Goal: Register for event/course

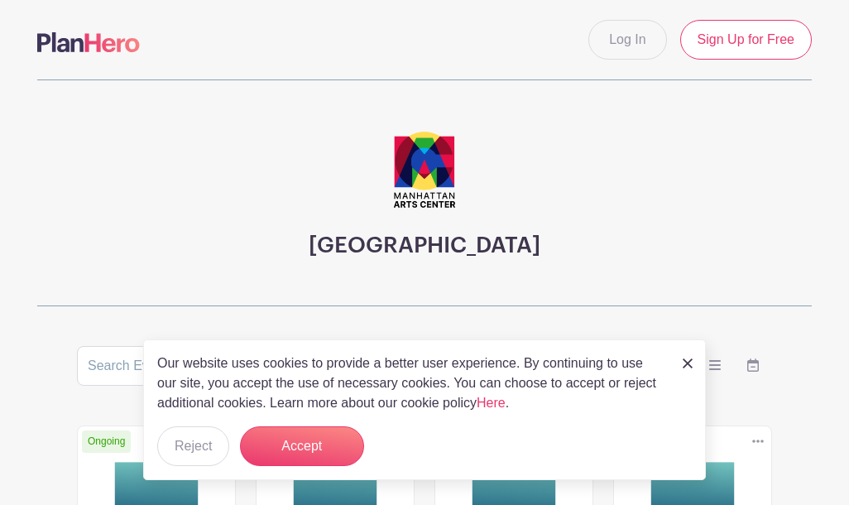
click at [310, 436] on button "Accept" at bounding box center [302, 446] width 124 height 40
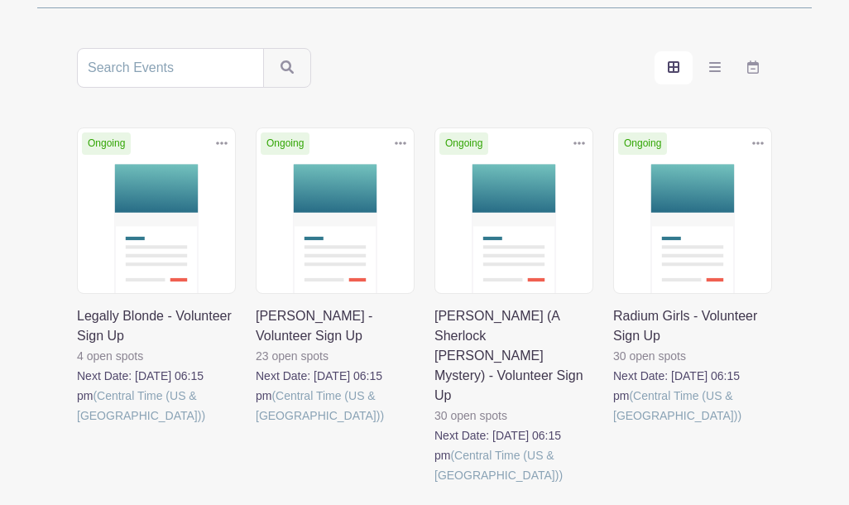
scroll to position [298, 0]
click at [77, 425] on link at bounding box center [77, 425] width 0 height 0
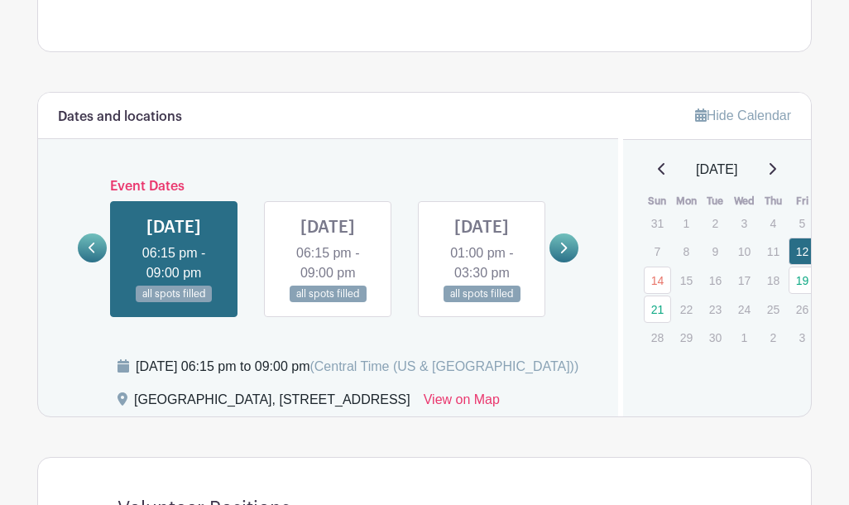
scroll to position [1064, 0]
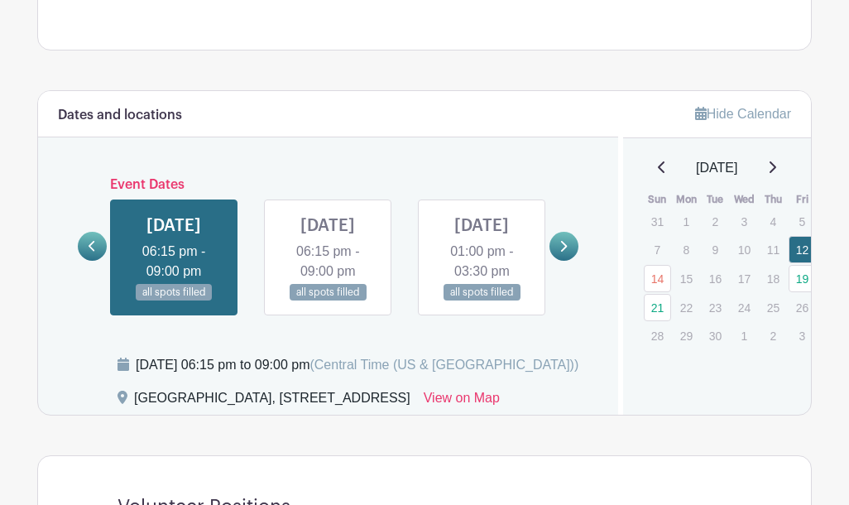
click at [568, 232] on link at bounding box center [563, 246] width 29 height 29
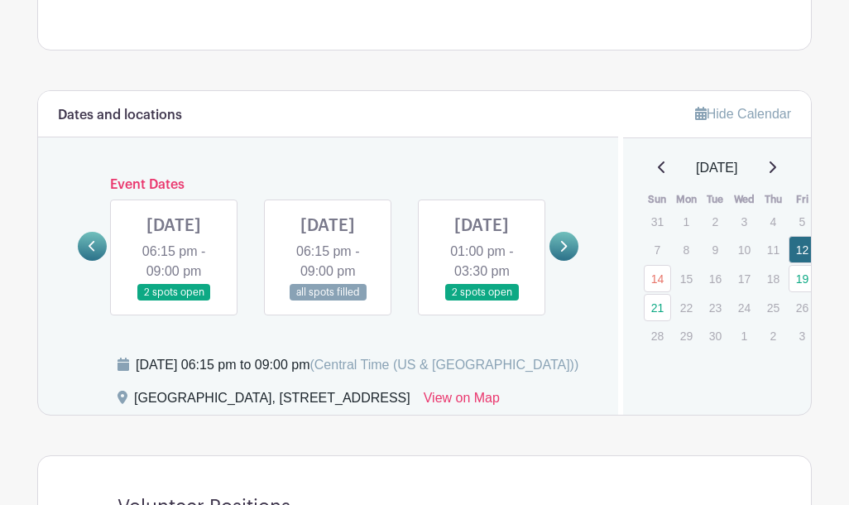
click at [482, 301] on link at bounding box center [482, 301] width 0 height 0
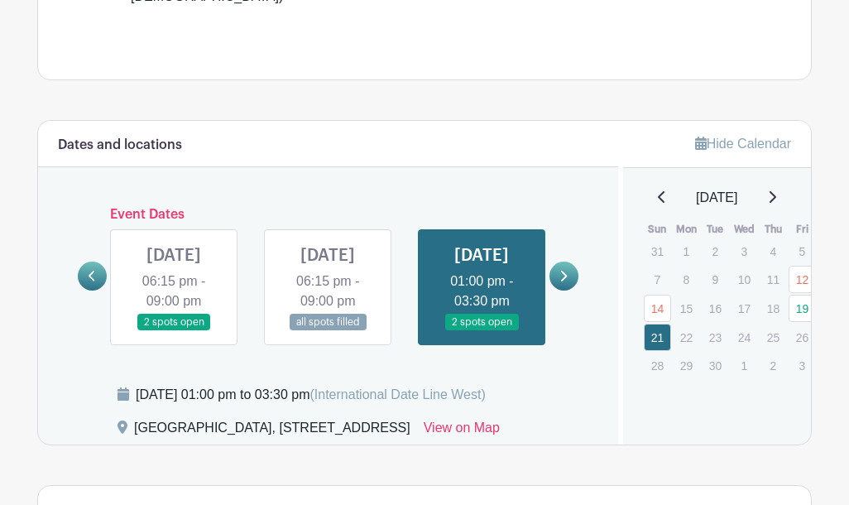
scroll to position [1034, 0]
click at [564, 270] on icon at bounding box center [562, 276] width 7 height 12
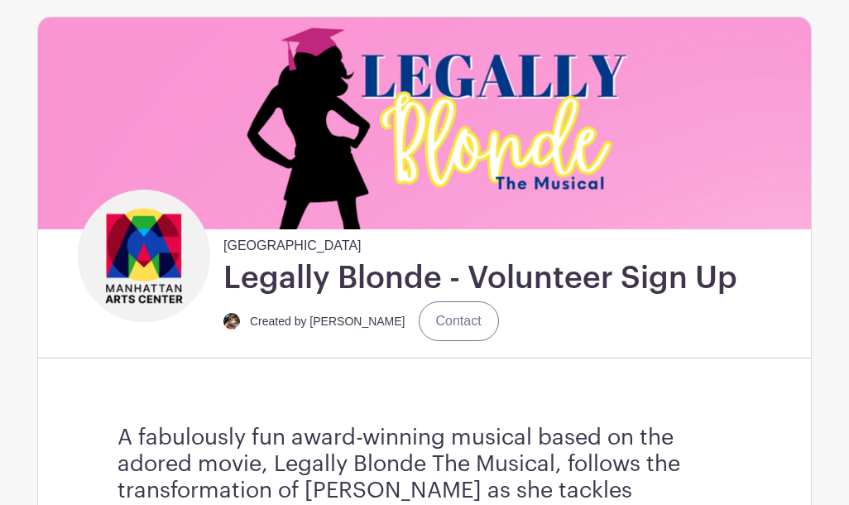
scroll to position [0, 0]
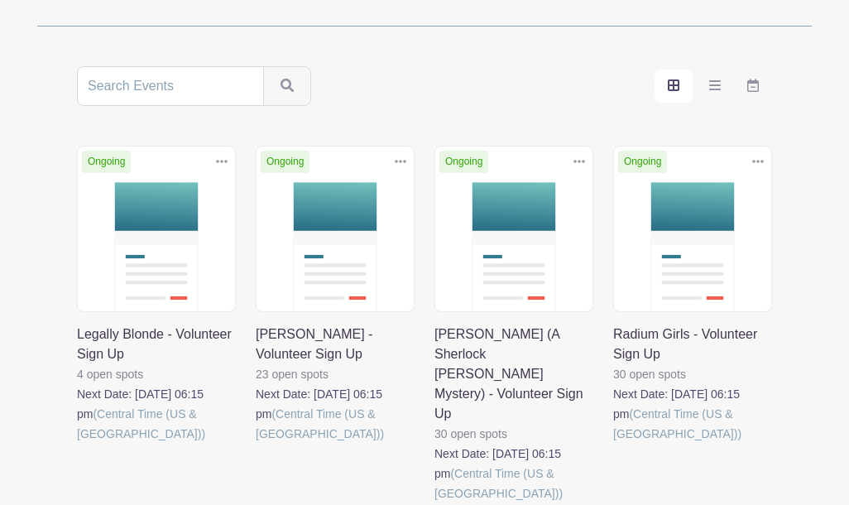
scroll to position [306, 0]
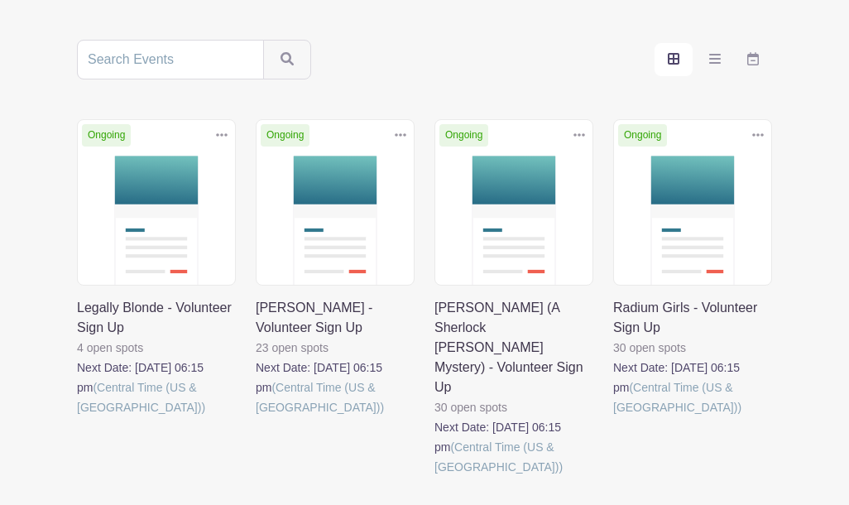
click at [256, 417] on link at bounding box center [256, 417] width 0 height 0
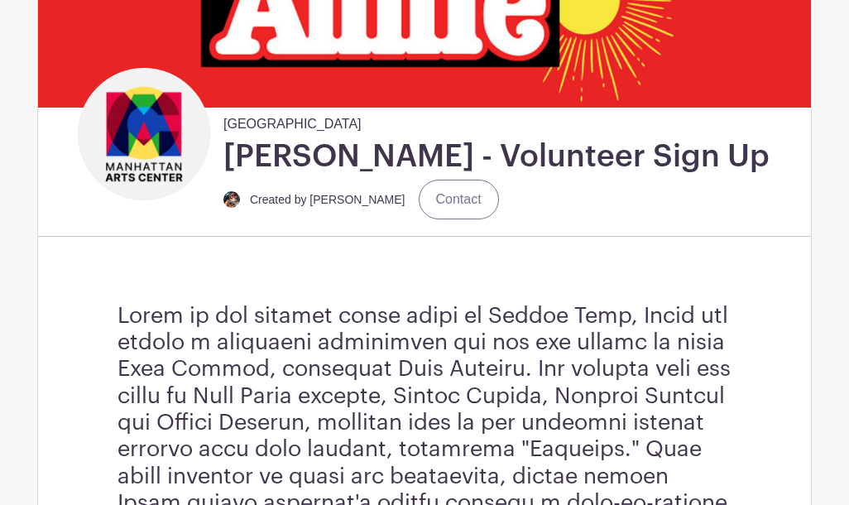
scroll to position [237, 0]
